Goal: Navigation & Orientation: Find specific page/section

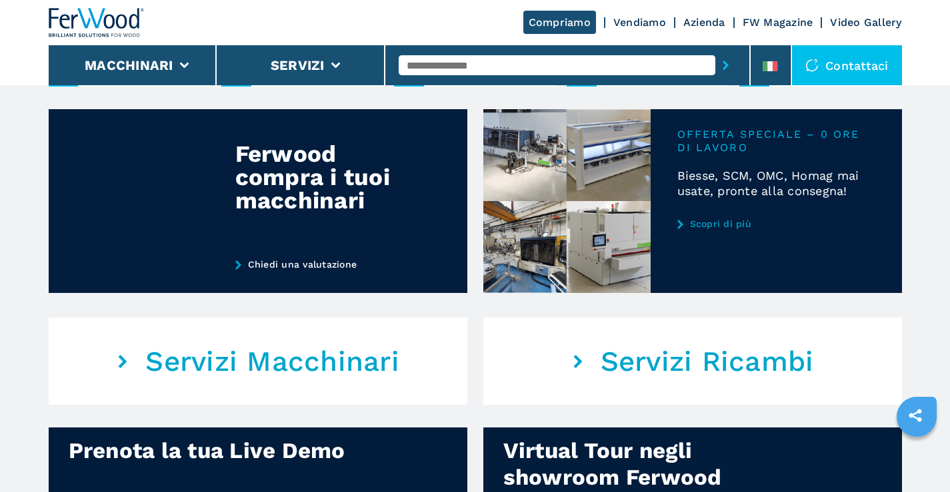
scroll to position [533, 0]
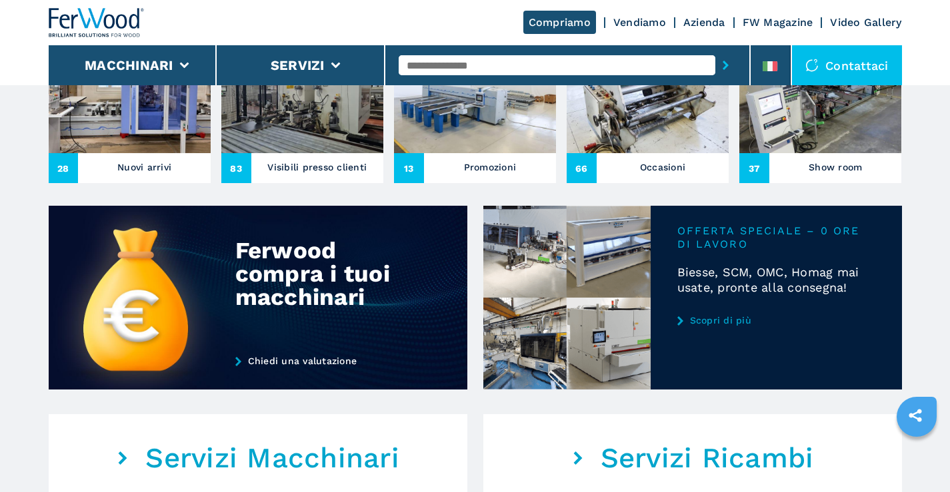
click at [679, 171] on h3 "Occasioni" at bounding box center [662, 167] width 45 height 19
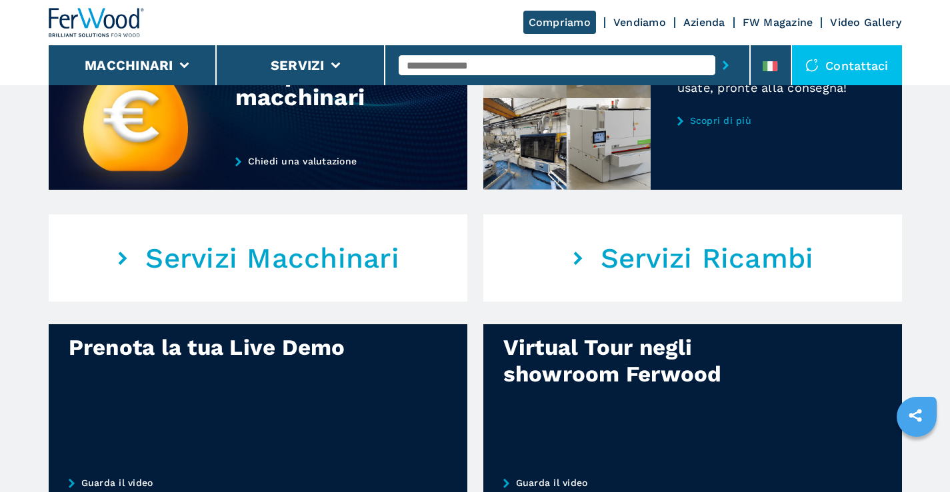
scroll to position [1060, 0]
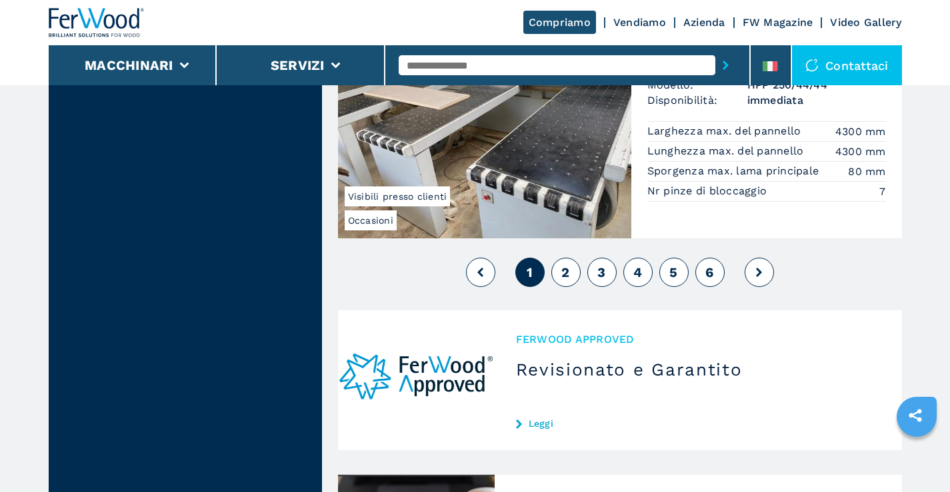
scroll to position [3332, 0]
click at [565, 275] on span "2" at bounding box center [565, 272] width 8 height 16
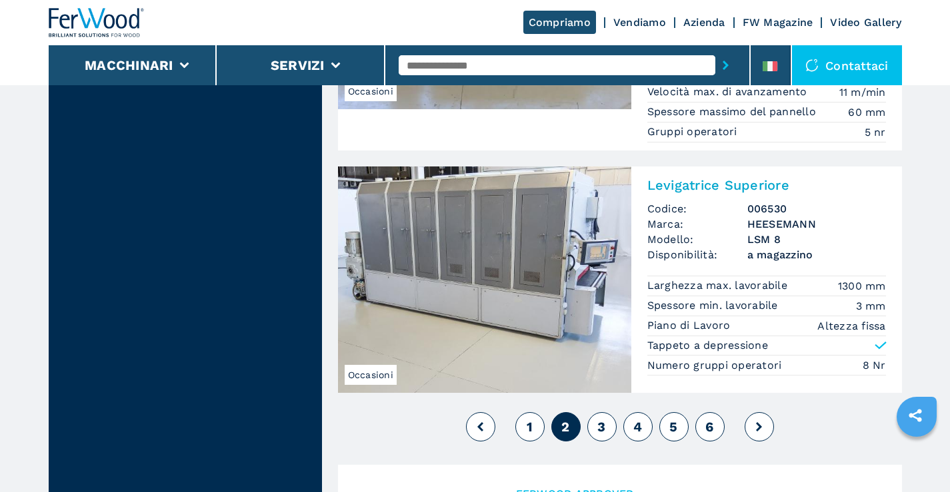
scroll to position [3132, 0]
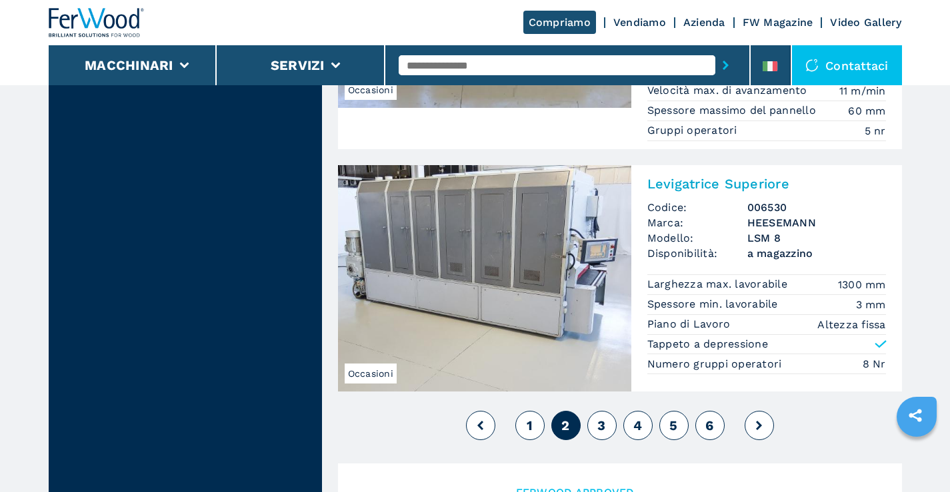
click at [601, 434] on span "3" at bounding box center [601, 426] width 8 height 16
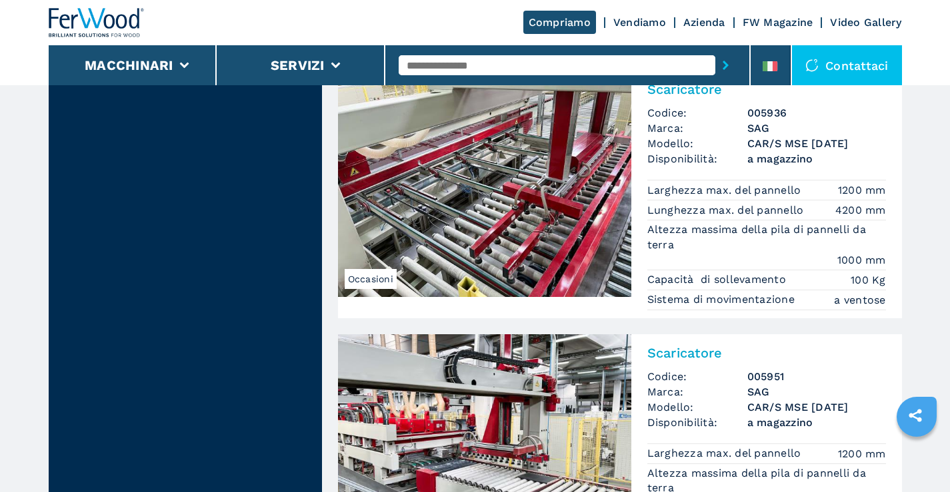
scroll to position [1333, 0]
